Goal: Find specific fact: Find specific fact

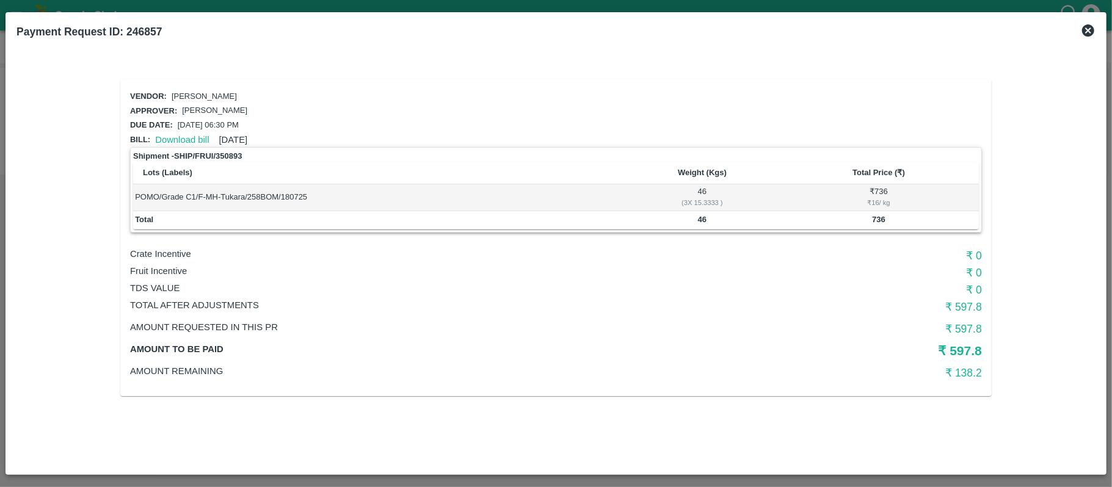
click at [700, 218] on b "46" at bounding box center [702, 219] width 9 height 9
copy b "46"
click at [878, 215] on b "736" at bounding box center [878, 219] width 13 height 9
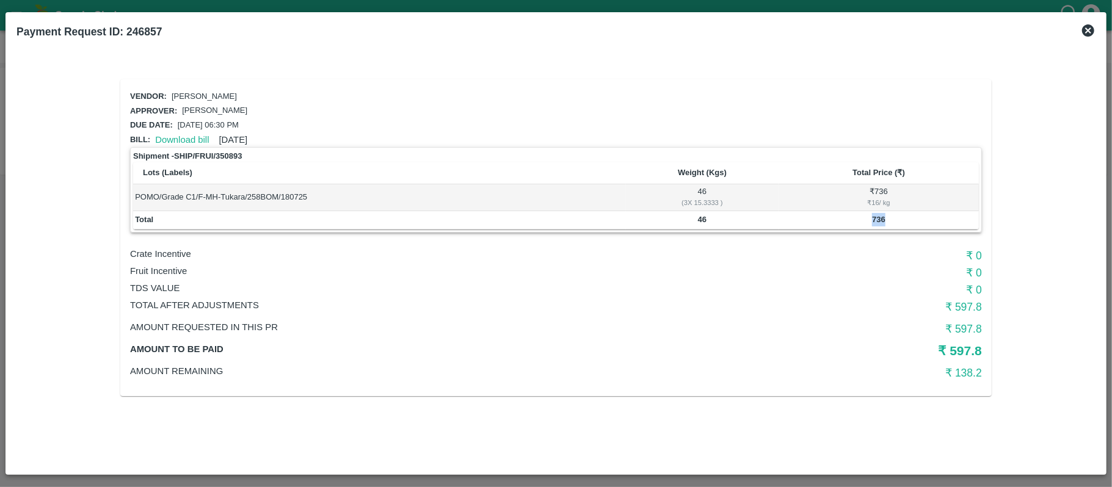
click at [878, 215] on b "736" at bounding box center [878, 219] width 13 height 9
copy b "736"
click at [706, 216] on b "46" at bounding box center [702, 219] width 9 height 9
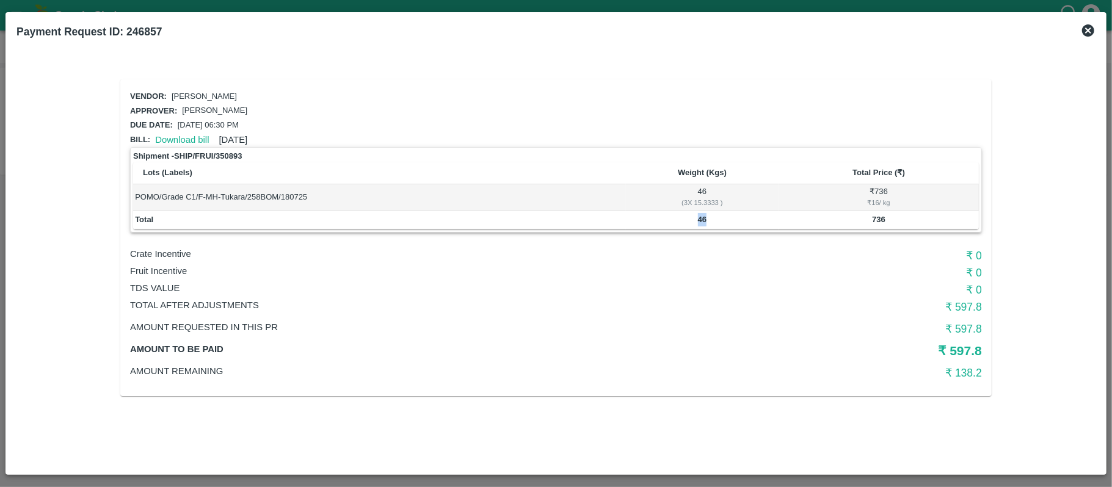
copy b "46"
click at [700, 218] on b "17" at bounding box center [702, 219] width 9 height 9
copy b "17"
click at [878, 219] on b "34" at bounding box center [879, 219] width 9 height 9
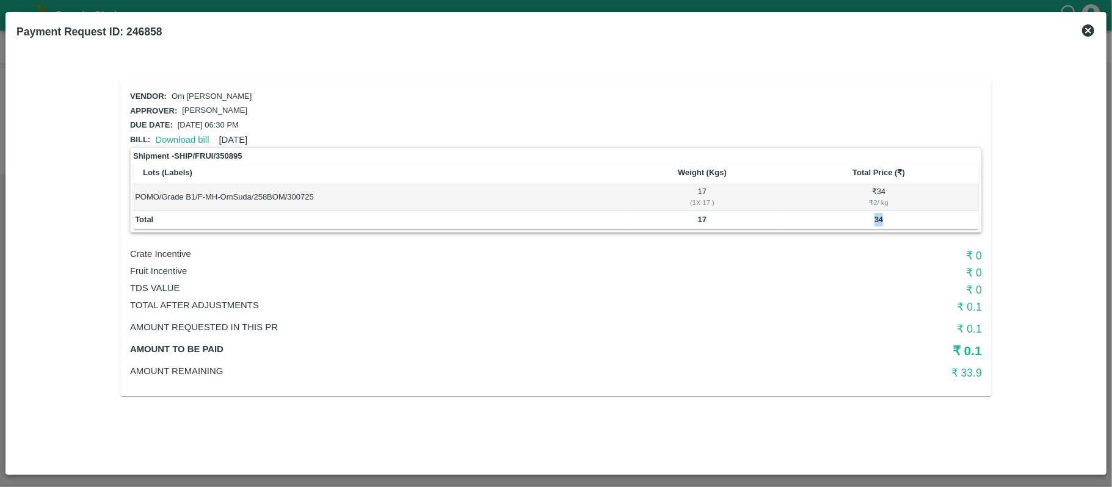
click at [878, 219] on b "34" at bounding box center [879, 219] width 9 height 9
copy b "34"
click at [704, 211] on td "17" at bounding box center [702, 220] width 153 height 18
click at [702, 215] on b "17" at bounding box center [702, 219] width 9 height 9
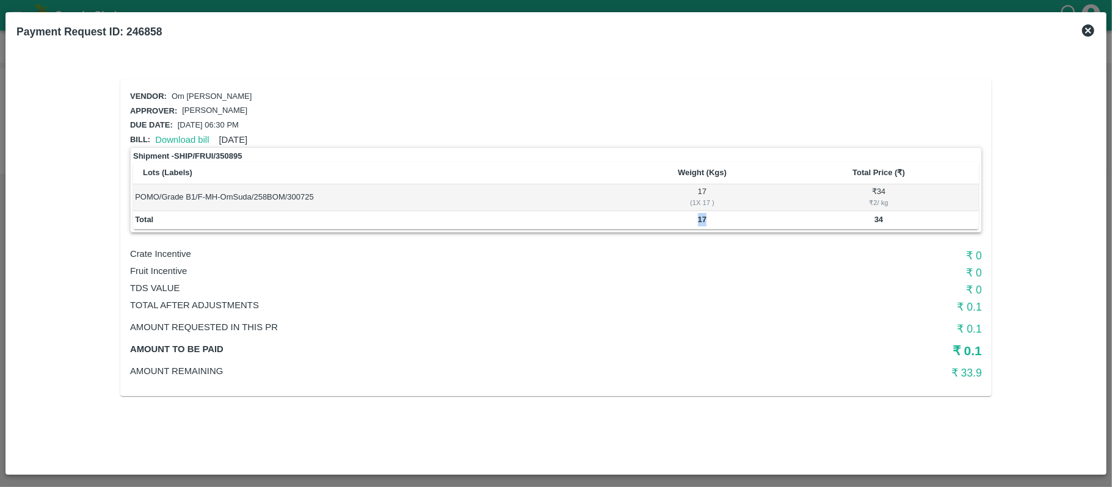
copy b "17"
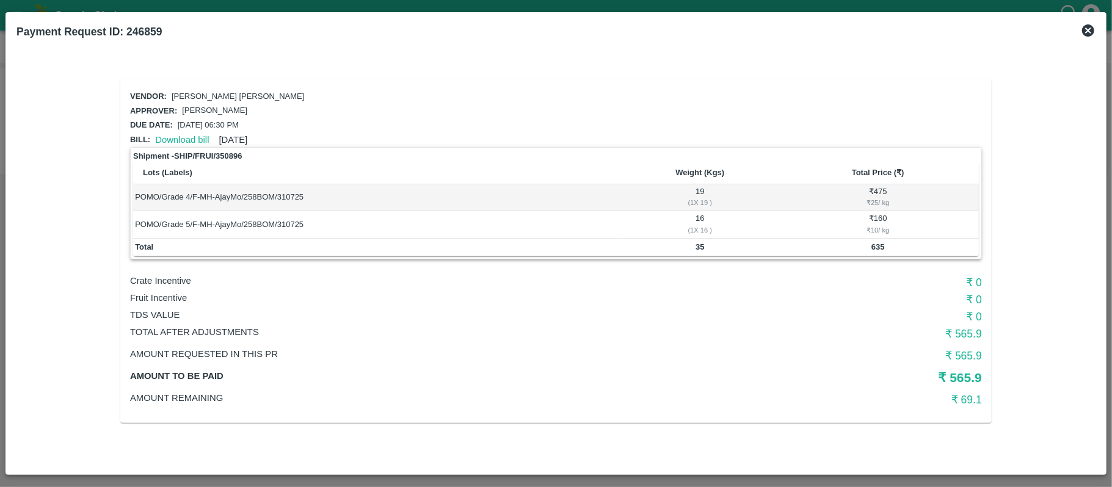
click at [699, 244] on b "35" at bounding box center [700, 246] width 9 height 9
copy b "35"
click at [872, 245] on b "635" at bounding box center [878, 246] width 13 height 9
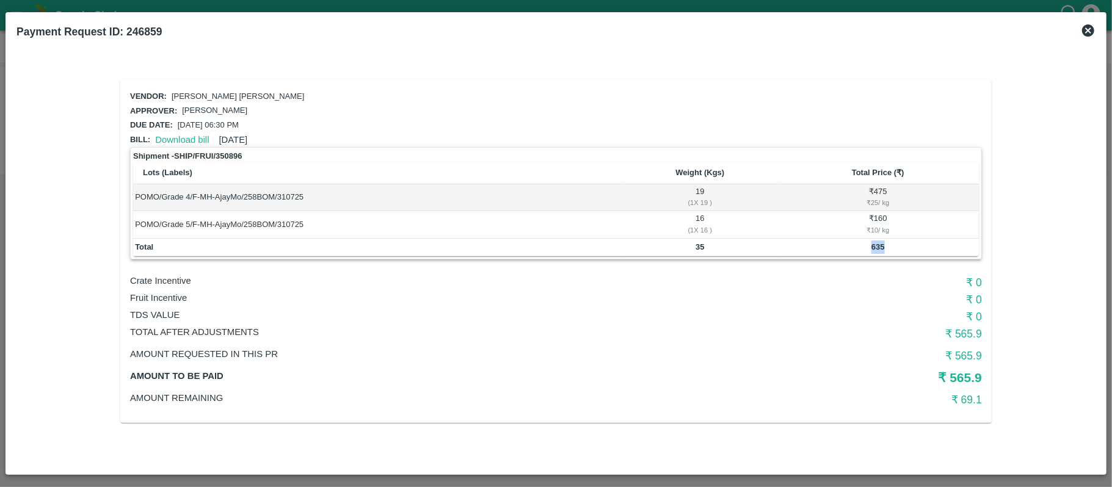
copy b "635"
click at [699, 246] on b "35" at bounding box center [700, 246] width 9 height 9
copy b "35"
